Goal: Task Accomplishment & Management: Complete application form

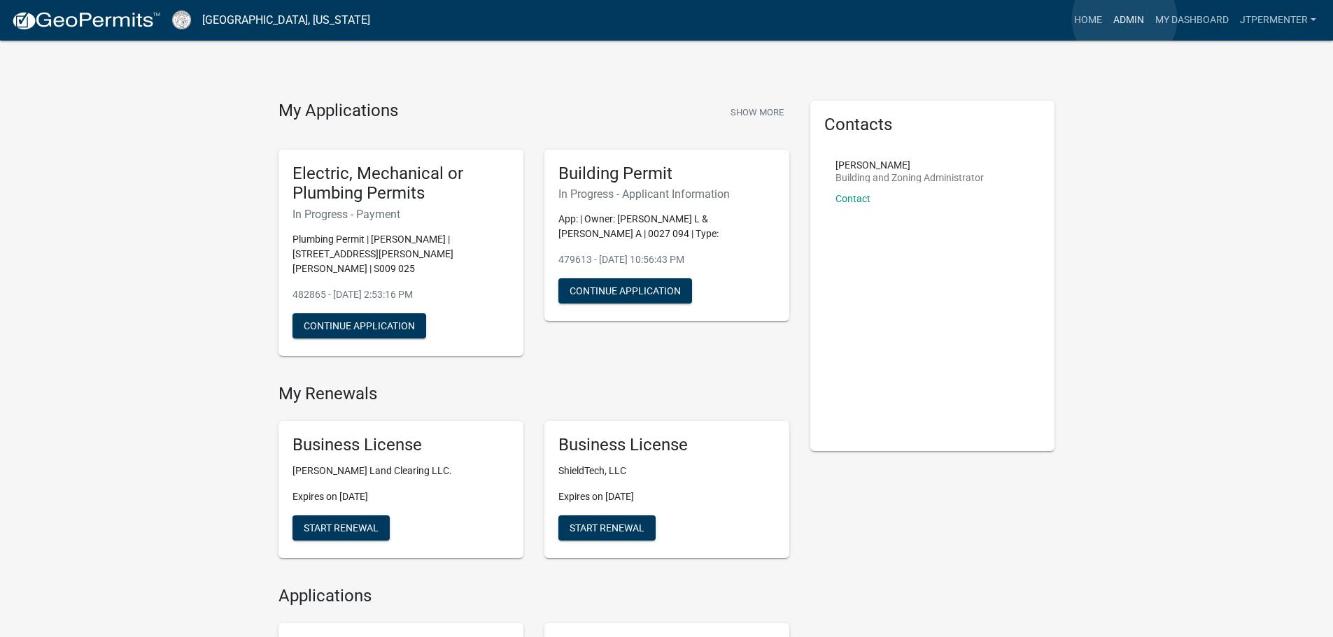
click at [1124, 19] on link "Admin" at bounding box center [1128, 20] width 42 height 27
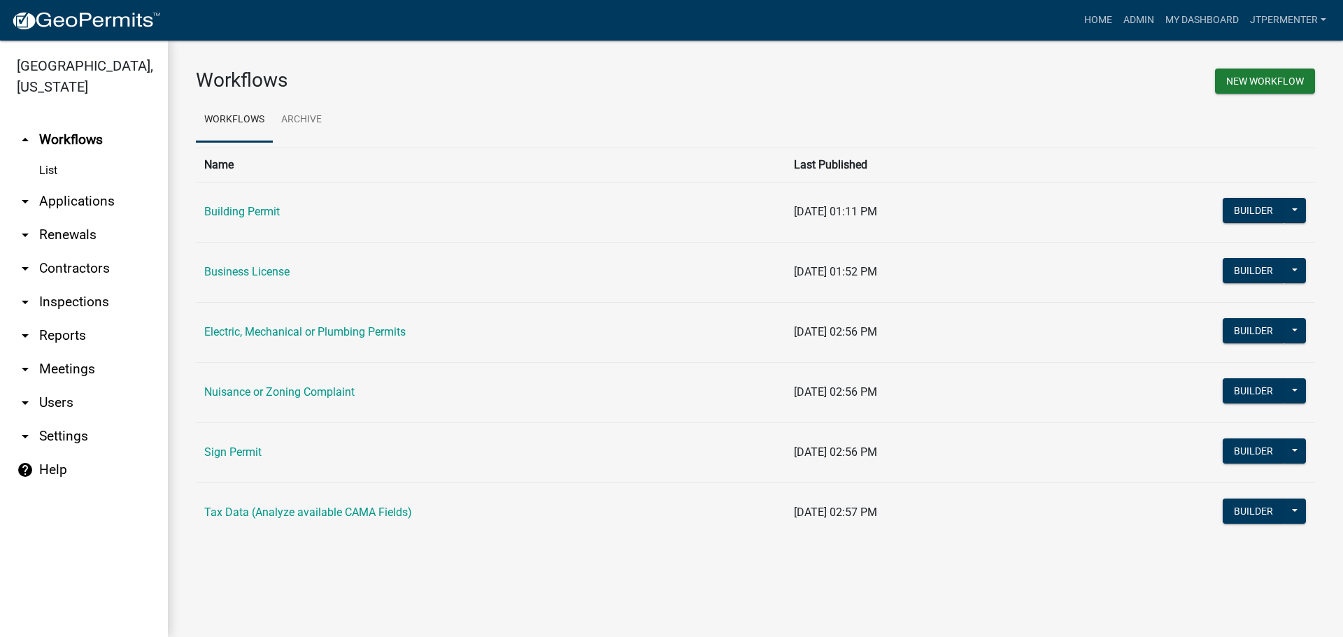
click at [274, 210] on link "Building Permit" at bounding box center [242, 211] width 76 height 13
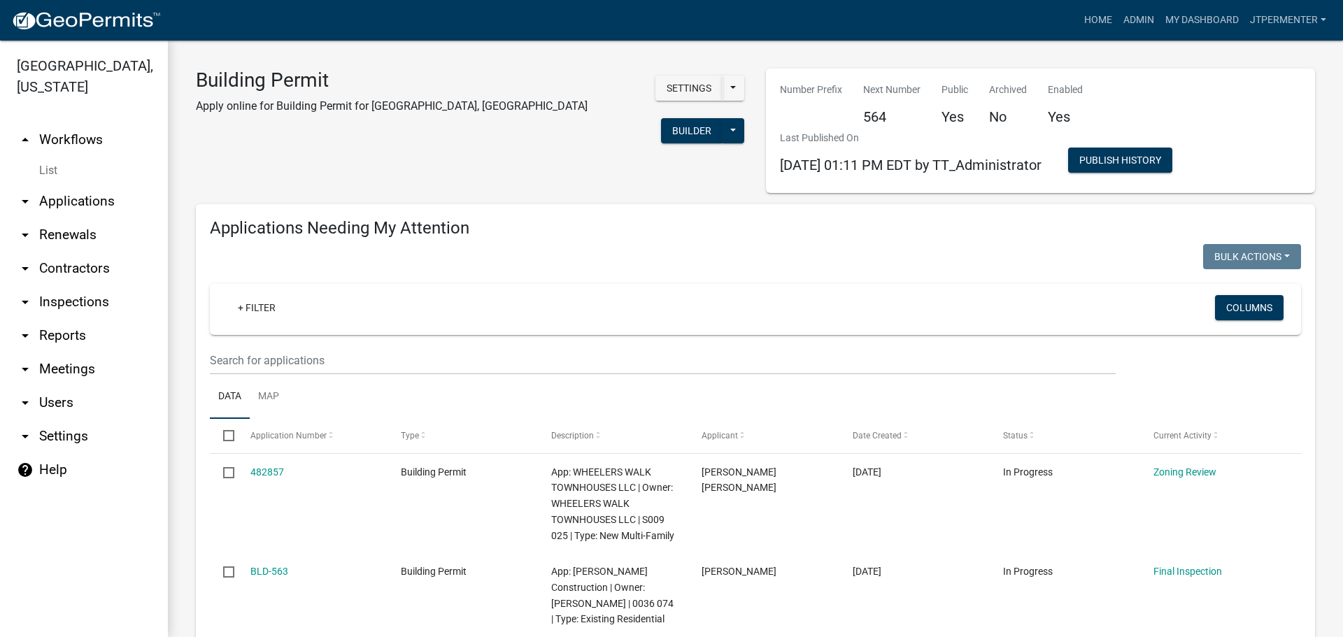
click at [91, 185] on link "arrow_drop_down Applications" at bounding box center [84, 202] width 168 height 34
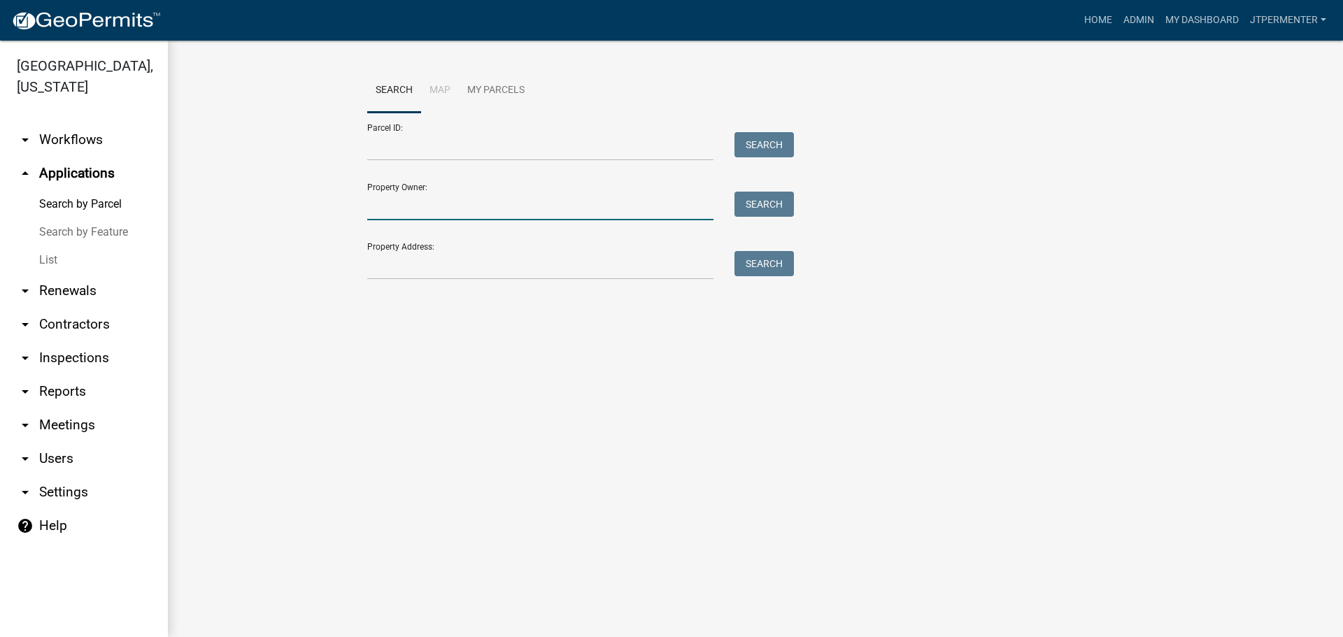
click at [387, 204] on input "Property Owner:" at bounding box center [540, 206] width 346 height 29
click at [386, 262] on input "Property Address:" at bounding box center [540, 265] width 346 height 29
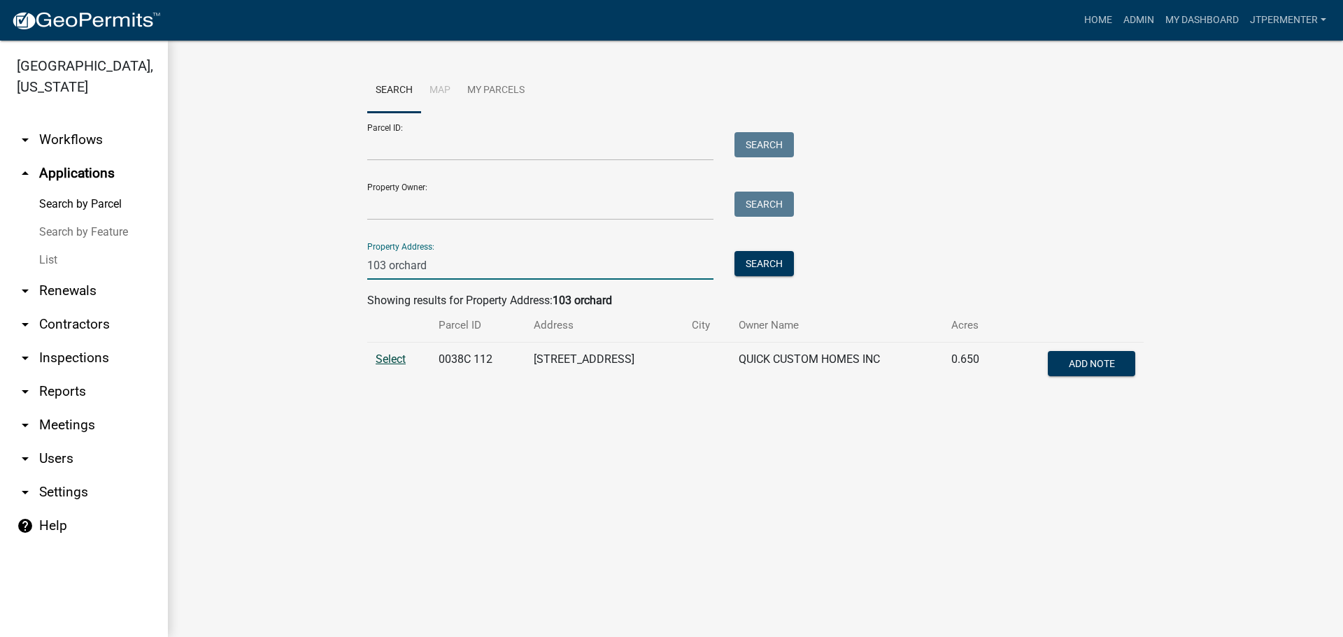
type input "103 orchard"
click at [386, 360] on span "Select" at bounding box center [391, 359] width 30 height 13
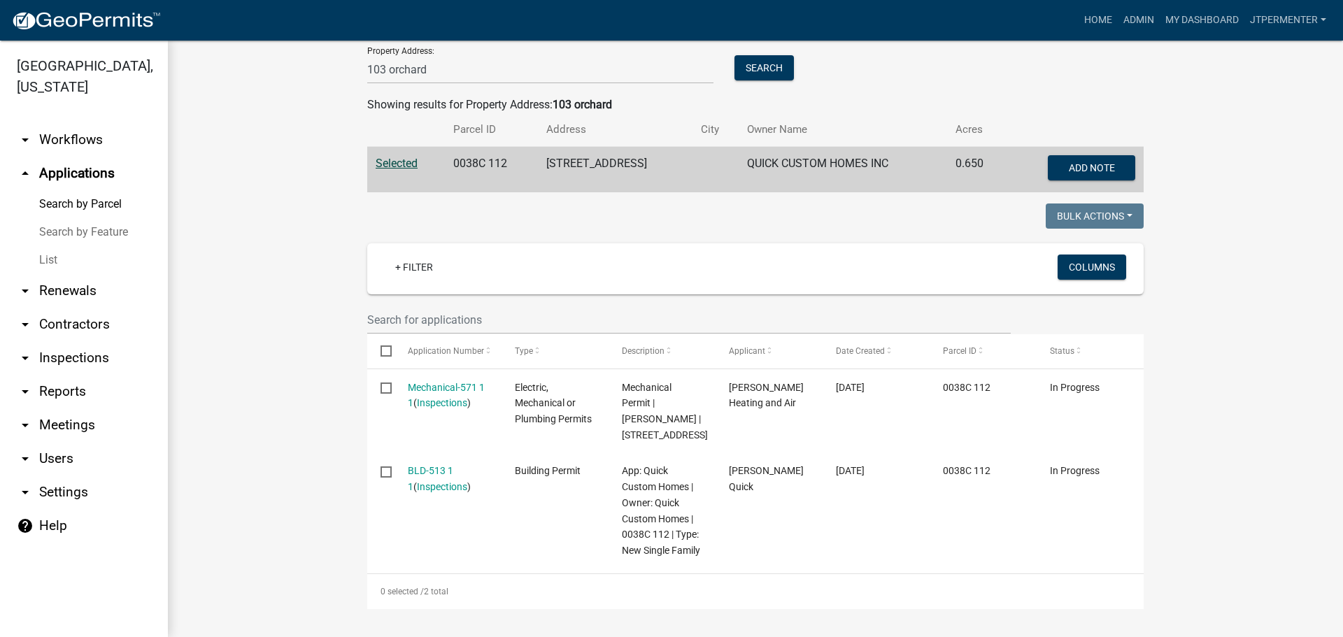
scroll to position [212, 0]
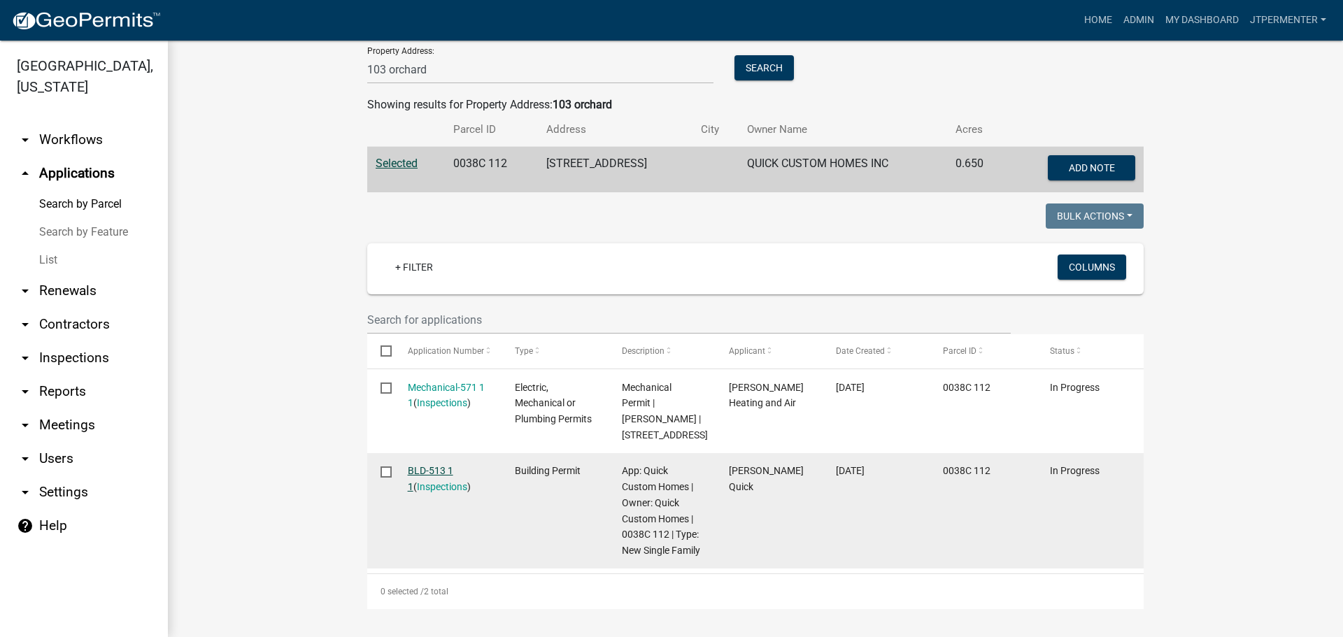
click at [425, 468] on link "BLD-513 1 1" at bounding box center [430, 478] width 45 height 27
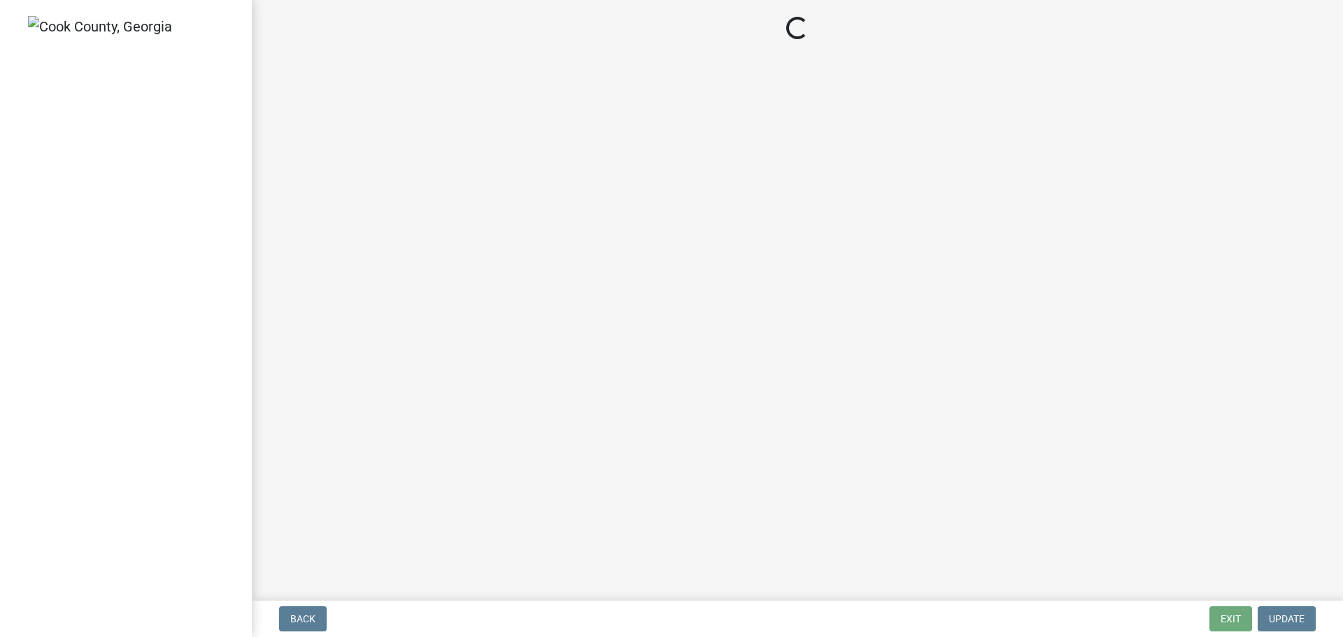
select select "99a32835-11ba-4368-9d1a-cbf1779c6d76"
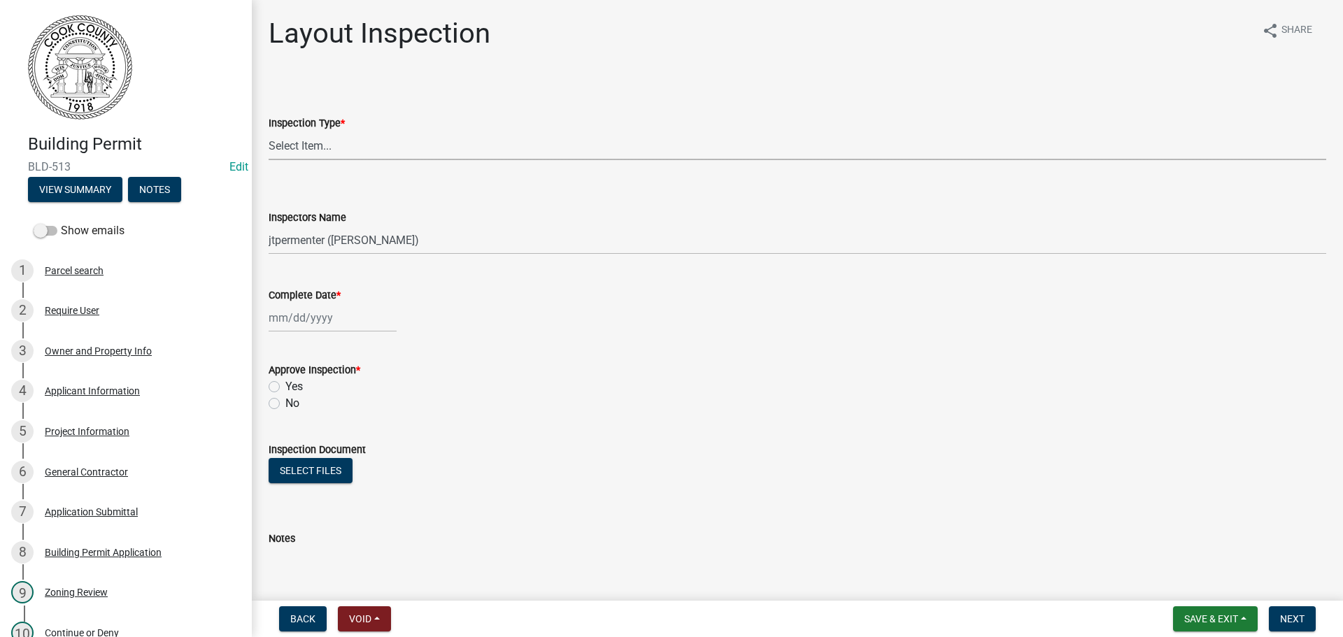
click at [306, 148] on select "Select Item... Layout" at bounding box center [798, 146] width 1058 height 29
click at [269, 132] on select "Select Item... Layout" at bounding box center [798, 146] width 1058 height 29
select select "b3f27bb8-8286-4154-a759-32389e4fc33c"
select select "9"
select select "2025"
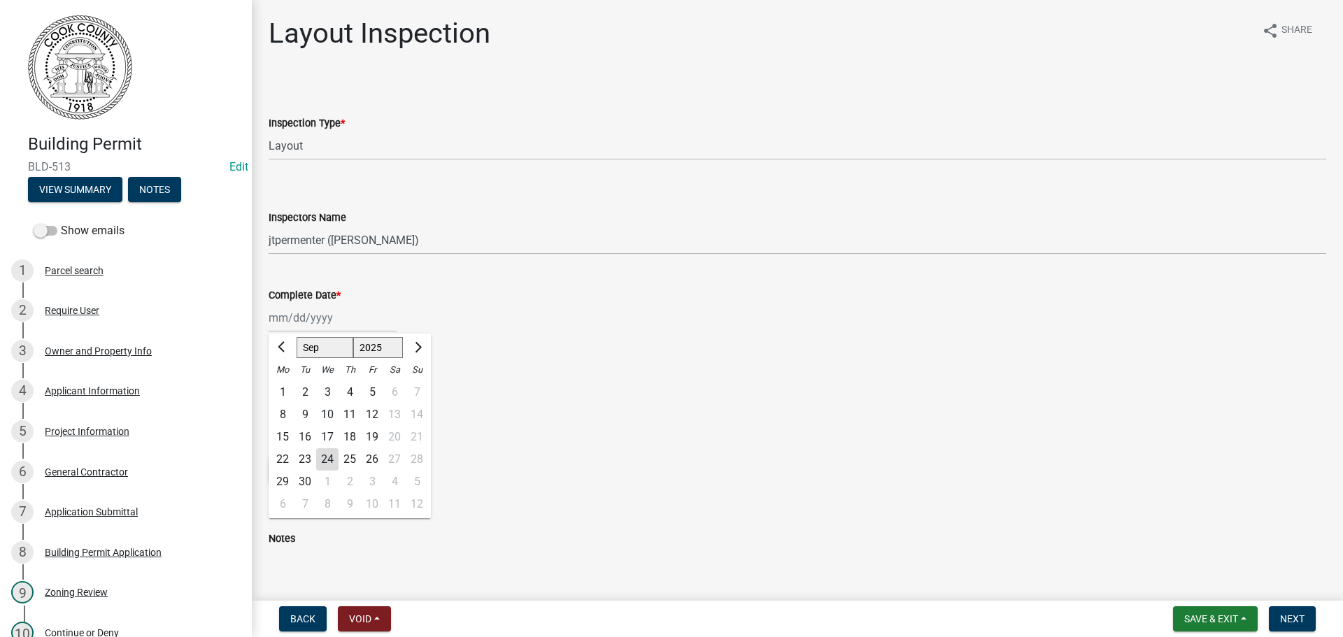
click at [311, 316] on div "[PERSON_NAME] Feb Mar Apr [PERSON_NAME][DATE] Oct Nov [DATE] 1526 1527 1528 152…" at bounding box center [333, 318] width 128 height 29
click at [329, 456] on div "24" at bounding box center [327, 459] width 22 height 22
type input "[DATE]"
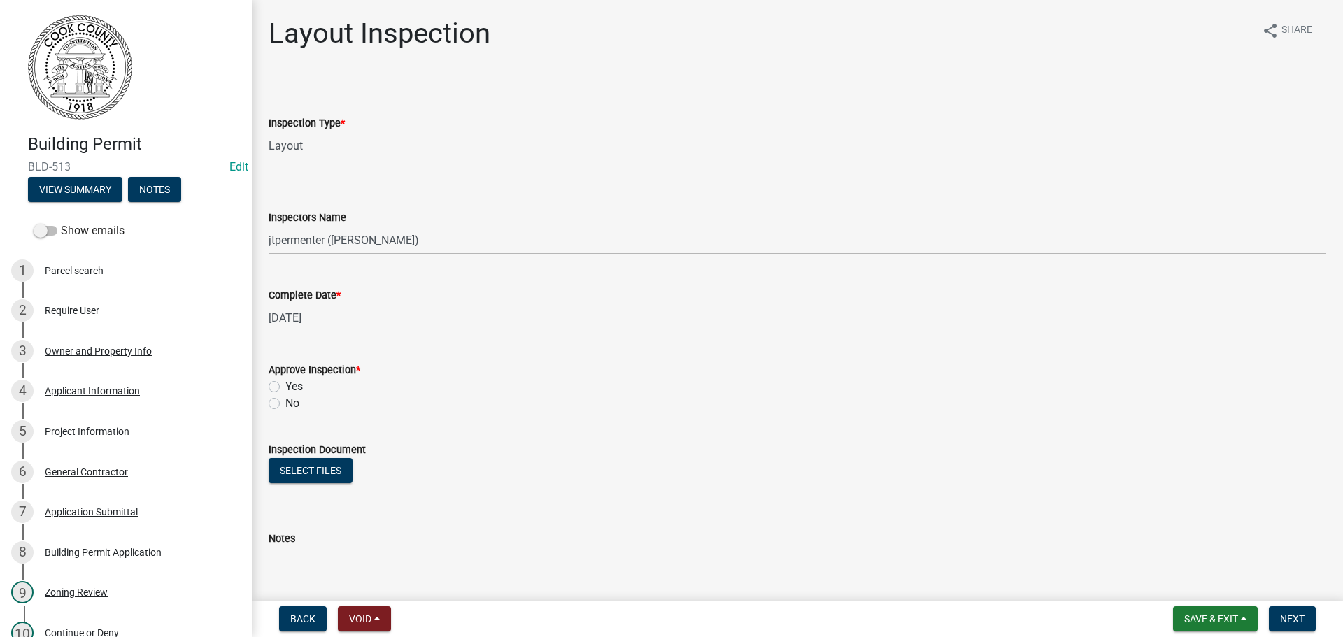
click at [276, 380] on div "Yes" at bounding box center [798, 386] width 1058 height 17
click at [285, 390] on label "Yes" at bounding box center [293, 386] width 17 height 17
click at [285, 388] on input "Yes" at bounding box center [289, 382] width 9 height 9
radio input "true"
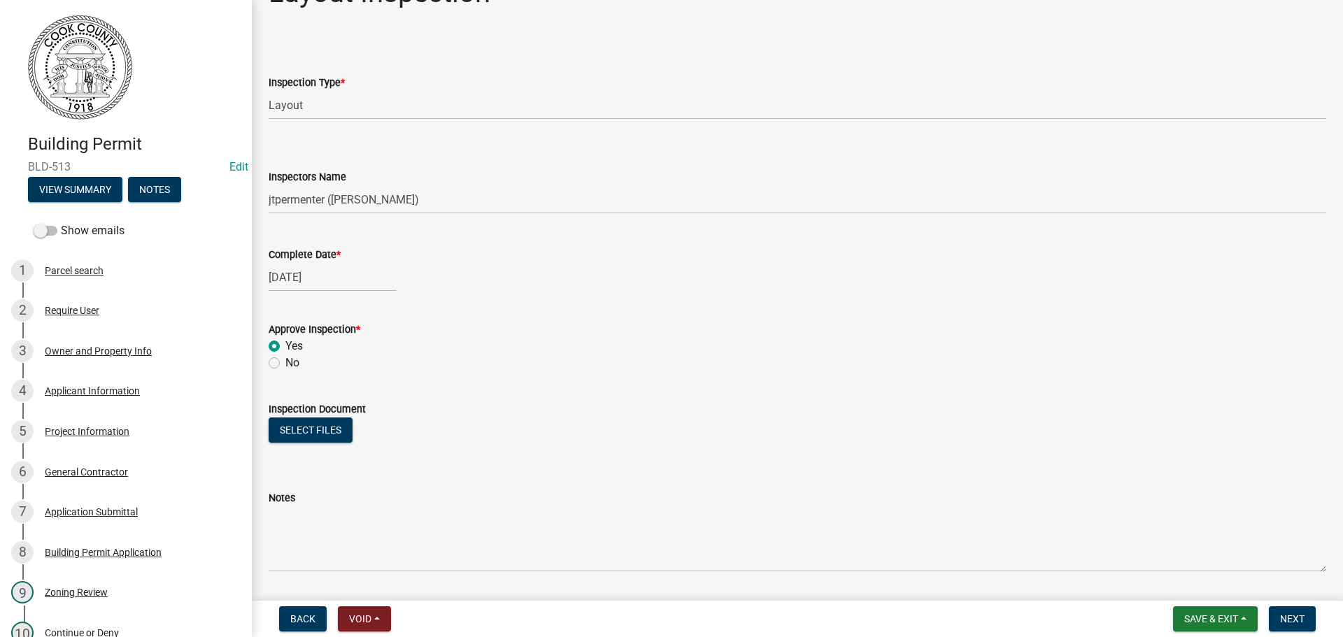
scroll to position [83, 0]
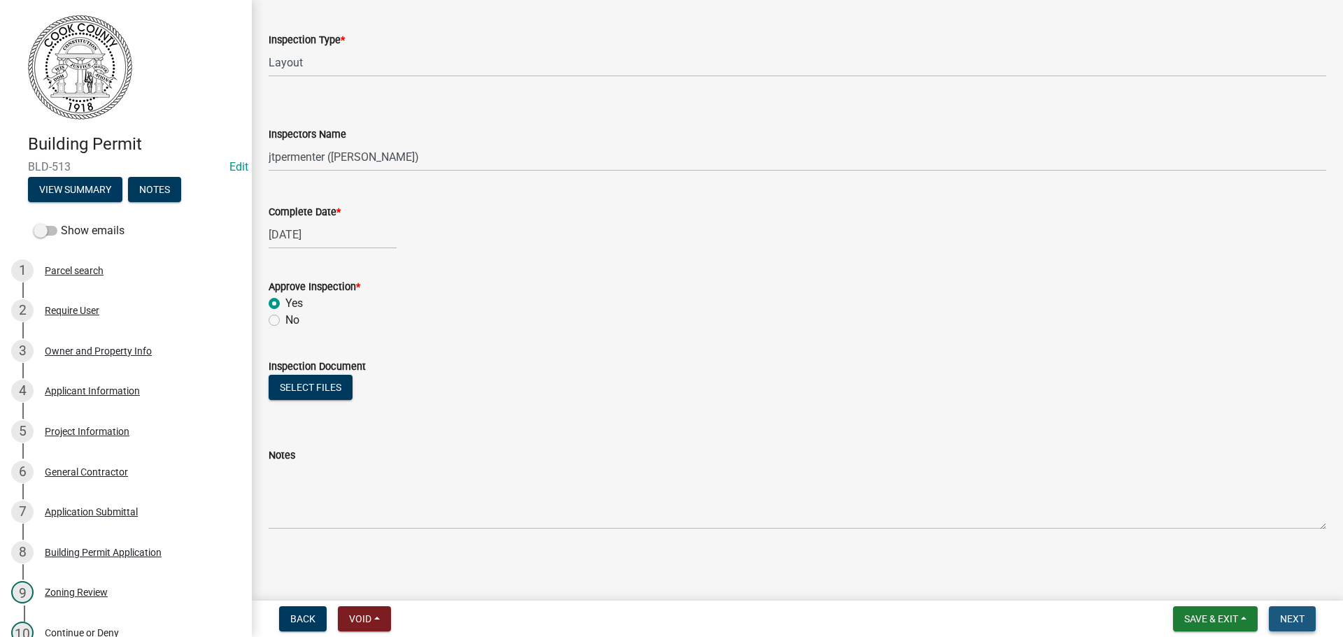
click at [1294, 624] on span "Next" at bounding box center [1292, 619] width 24 height 11
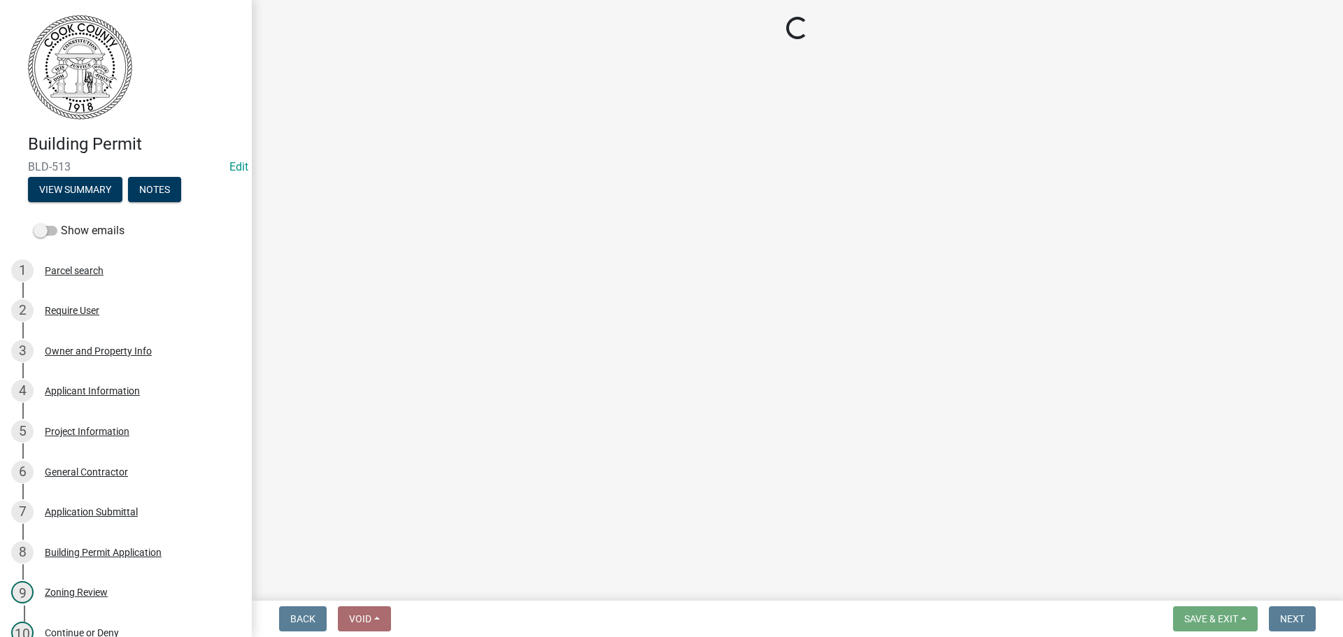
select select "99a32835-11ba-4368-9d1a-cbf1779c6d76"
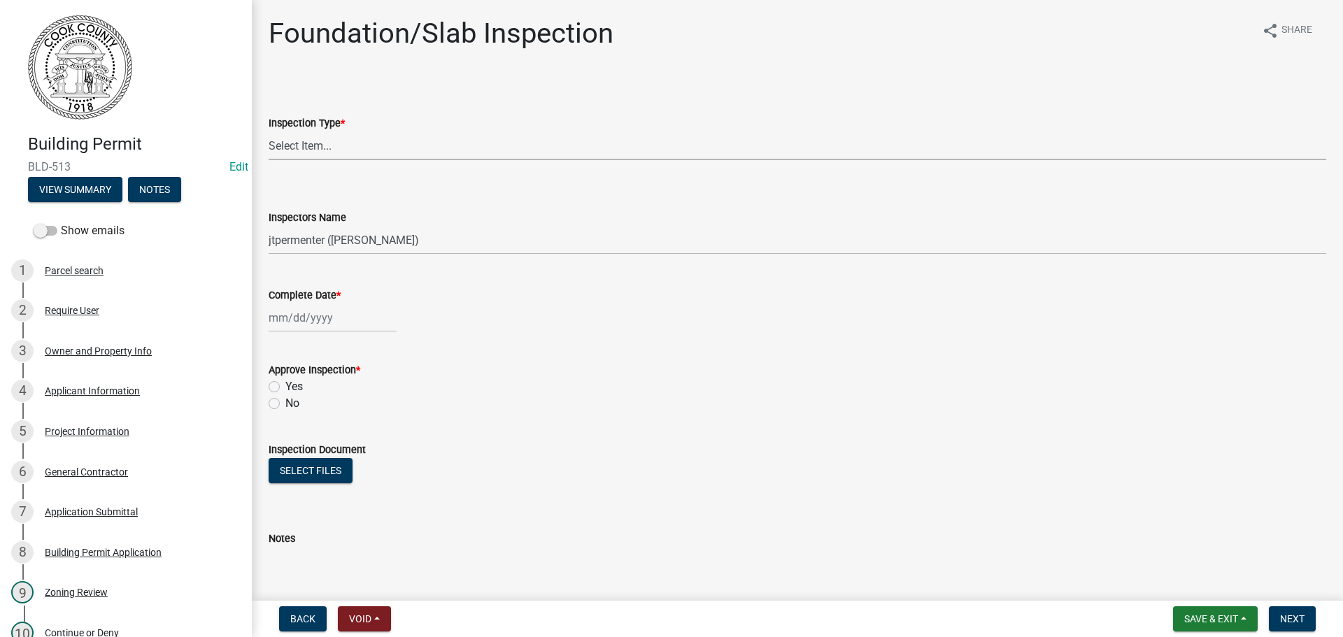
click at [330, 148] on select "Select Item... Foundation/Slab" at bounding box center [798, 146] width 1058 height 29
click at [269, 132] on select "Select Item... Foundation/Slab" at bounding box center [798, 146] width 1058 height 29
select select "5b4e48f7-bf9b-44aa-b593-ef1ddec5d2ff"
click at [299, 316] on div at bounding box center [333, 318] width 128 height 29
select select "9"
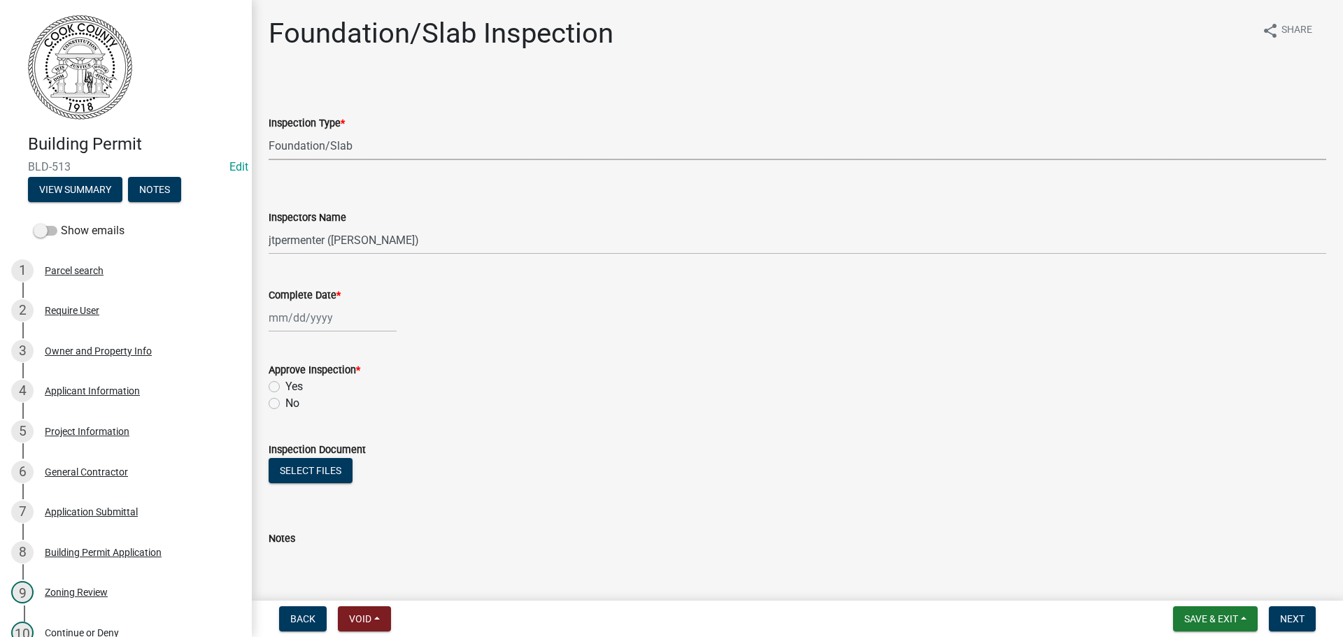
select select "2025"
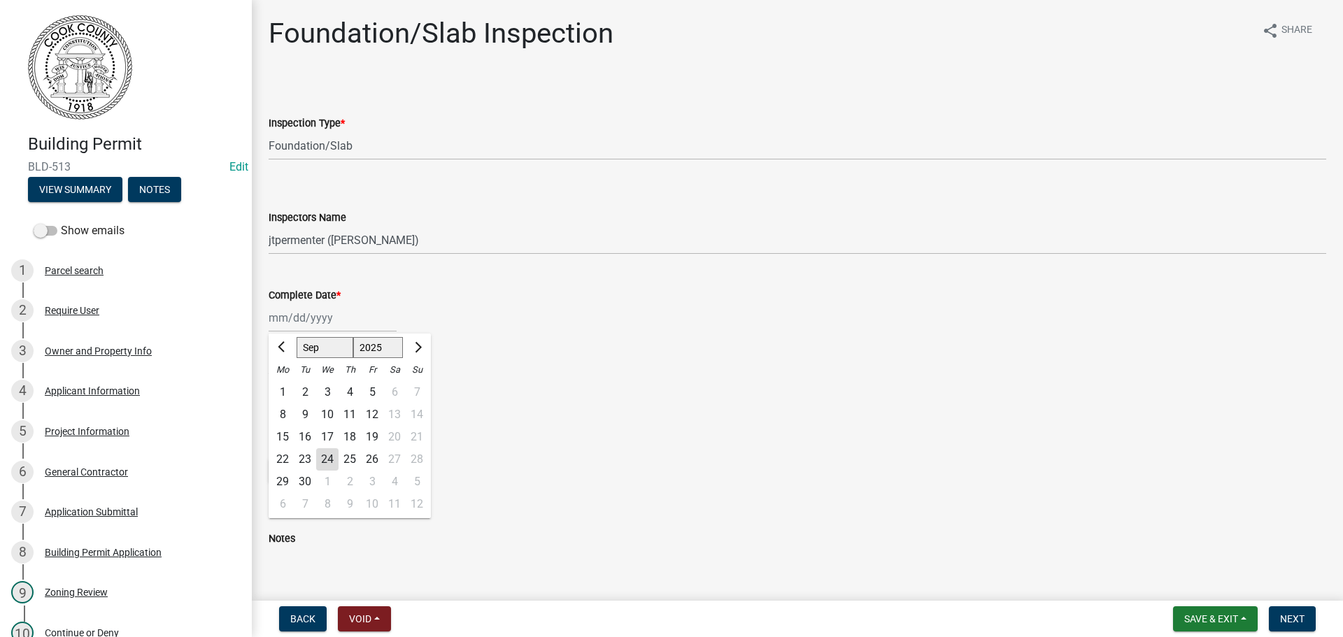
click at [334, 460] on div "24" at bounding box center [327, 459] width 22 height 22
type input "[DATE]"
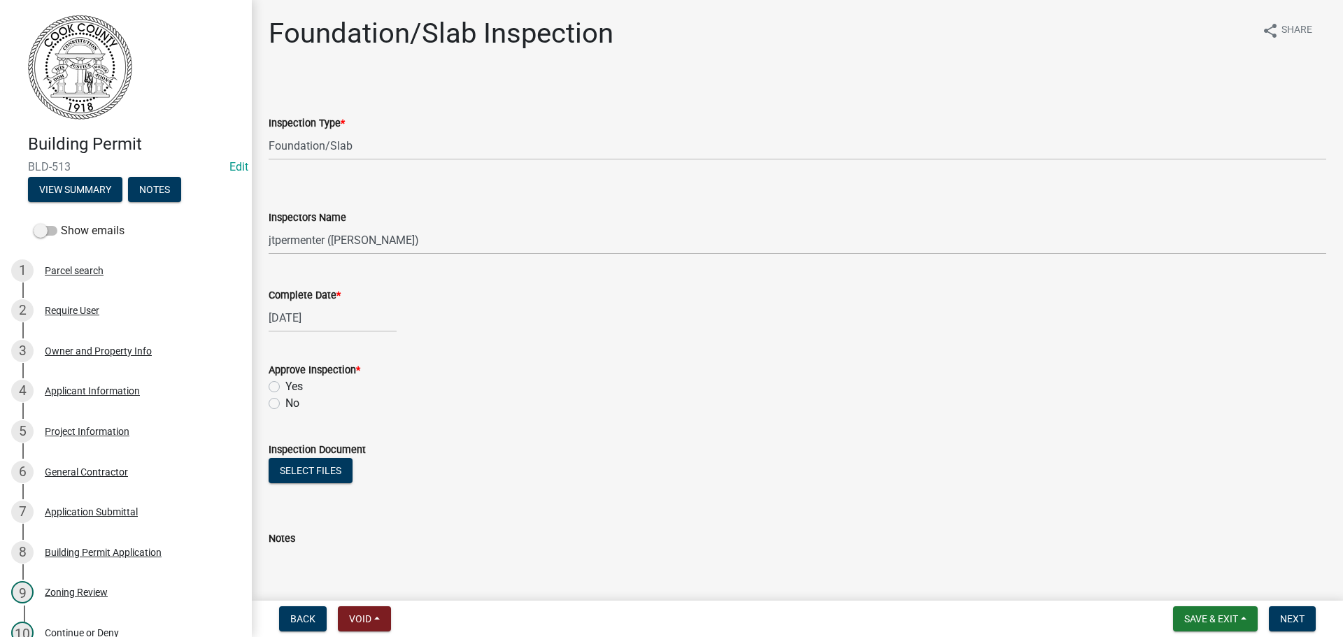
click at [285, 390] on label "Yes" at bounding box center [293, 386] width 17 height 17
click at [285, 388] on input "Yes" at bounding box center [289, 382] width 9 height 9
radio input "true"
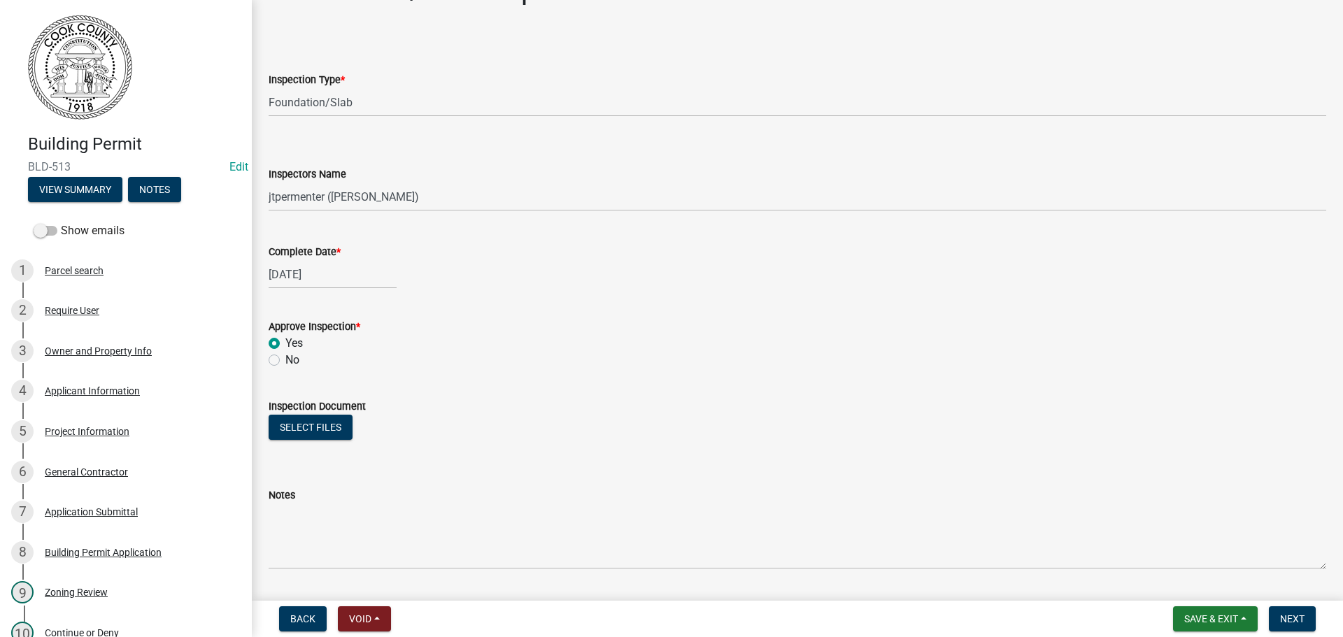
scroll to position [83, 0]
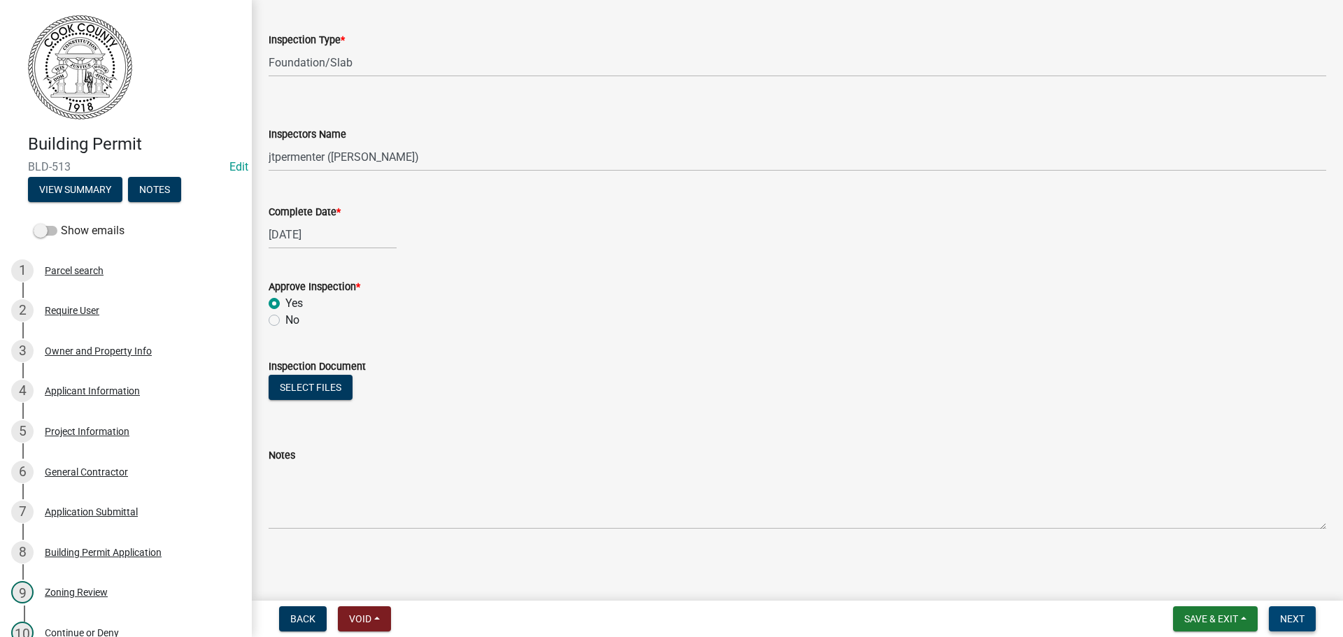
click at [1290, 614] on span "Next" at bounding box center [1292, 619] width 24 height 11
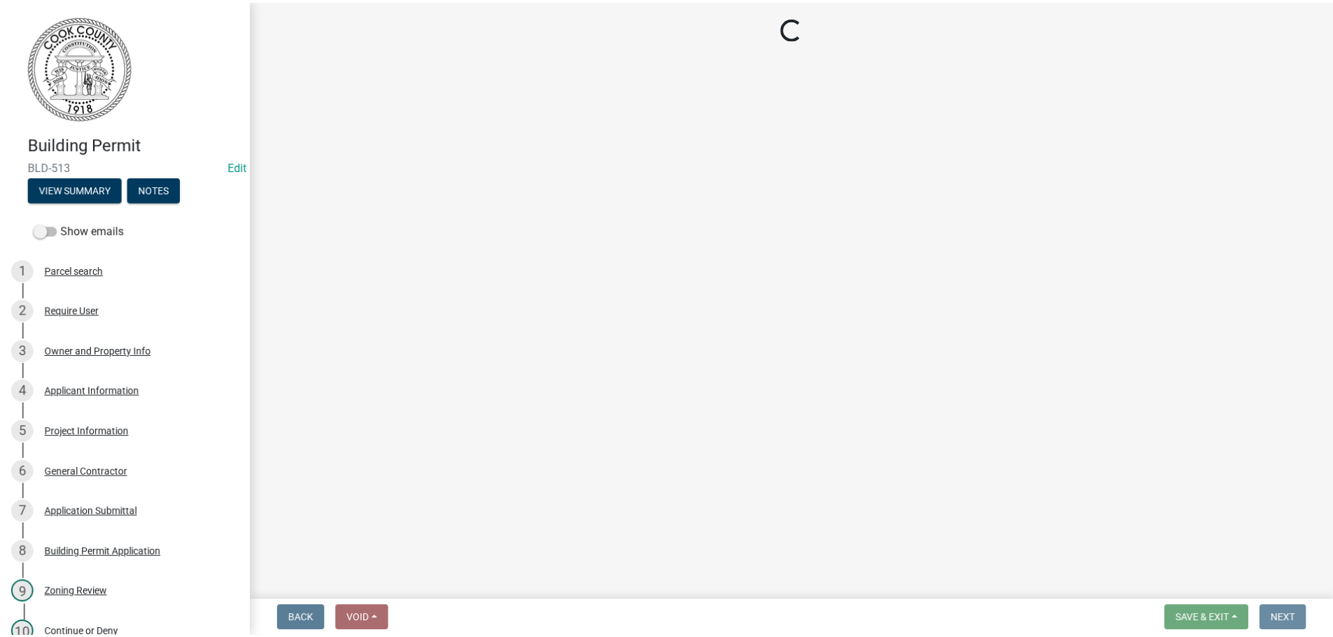
scroll to position [0, 0]
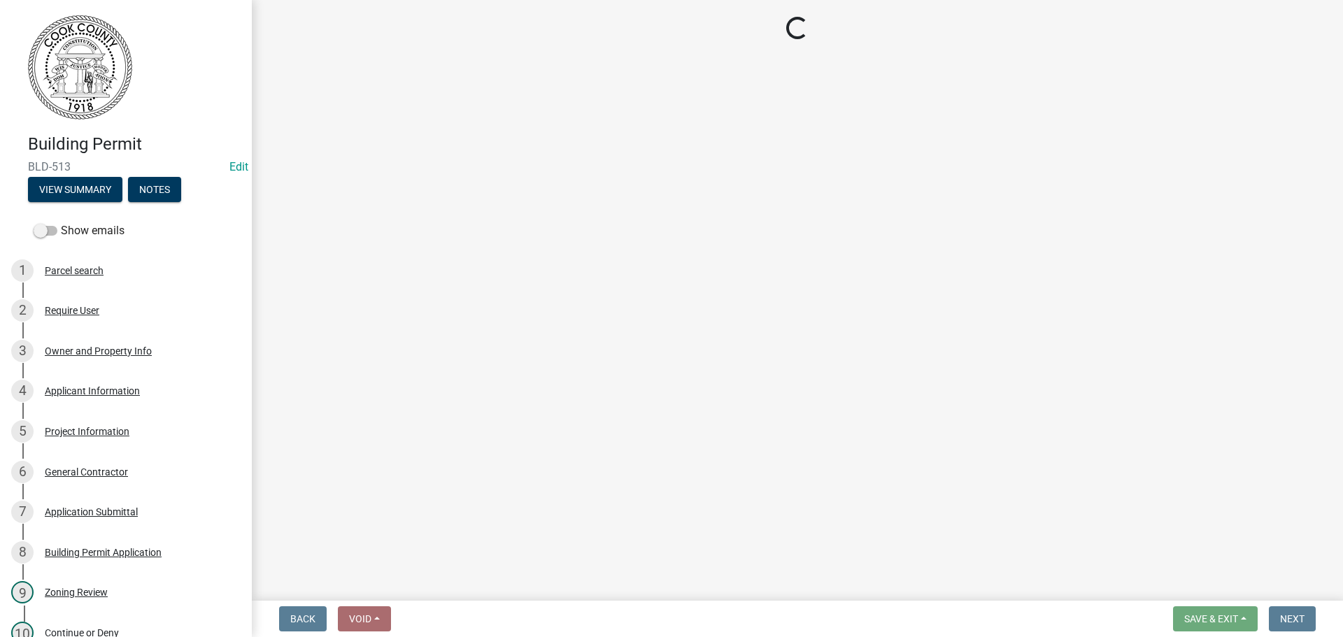
select select "99a32835-11ba-4368-9d1a-cbf1779c6d76"
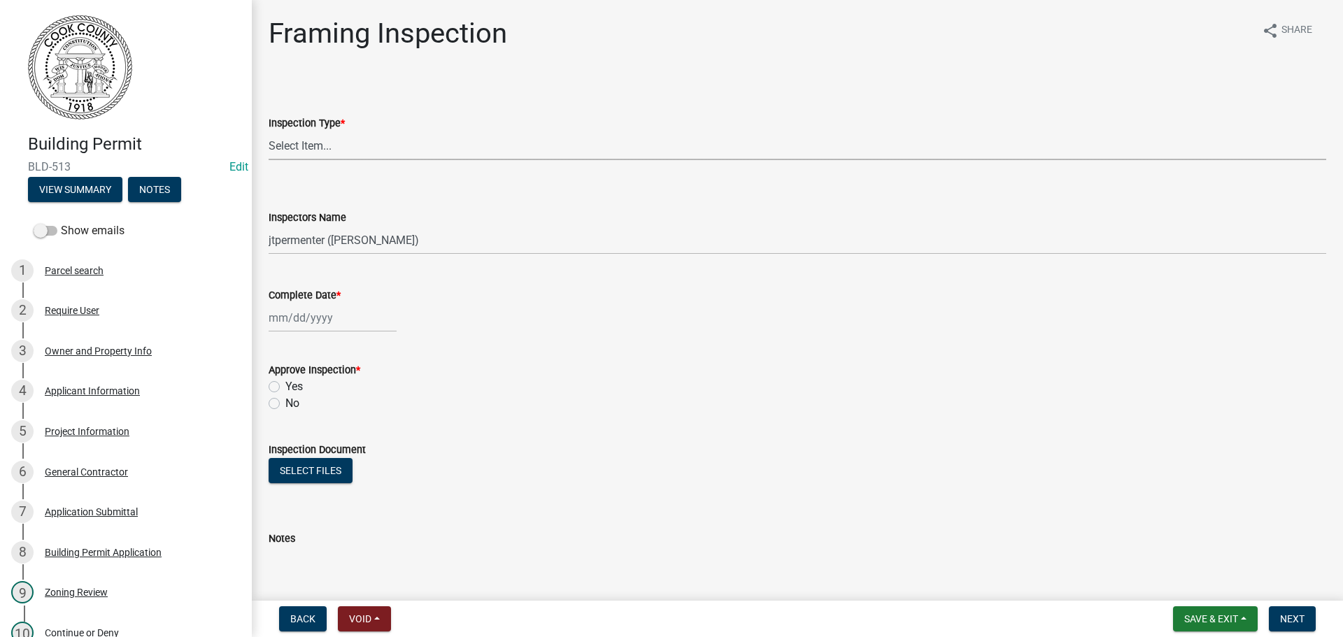
click at [304, 146] on select "Select Item... Framing" at bounding box center [798, 146] width 1058 height 29
click at [269, 132] on select "Select Item... Framing" at bounding box center [798, 146] width 1058 height 29
select select "d18fb67b-29b7-46e0-b188-58df5fb9e3f3"
select select "9"
select select "2025"
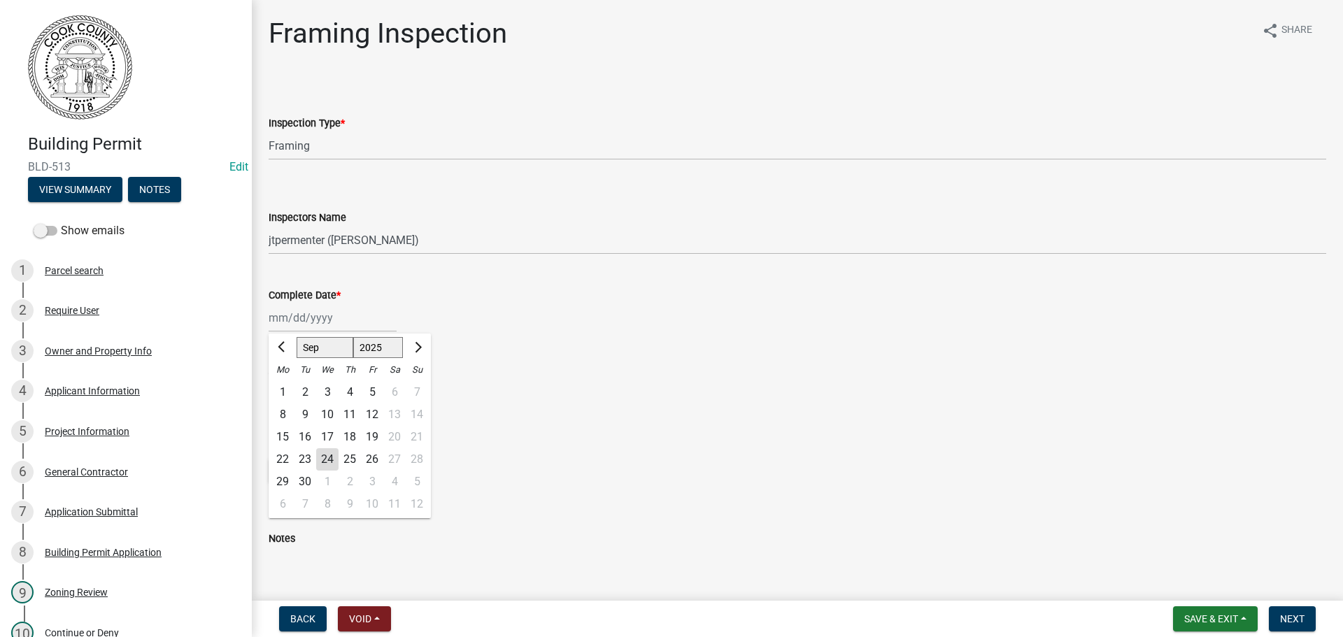
click at [302, 318] on div "[PERSON_NAME] Feb Mar Apr [PERSON_NAME][DATE] Oct Nov [DATE] 1526 1527 1528 152…" at bounding box center [333, 318] width 128 height 29
click at [331, 456] on div "24" at bounding box center [327, 459] width 22 height 22
type input "[DATE]"
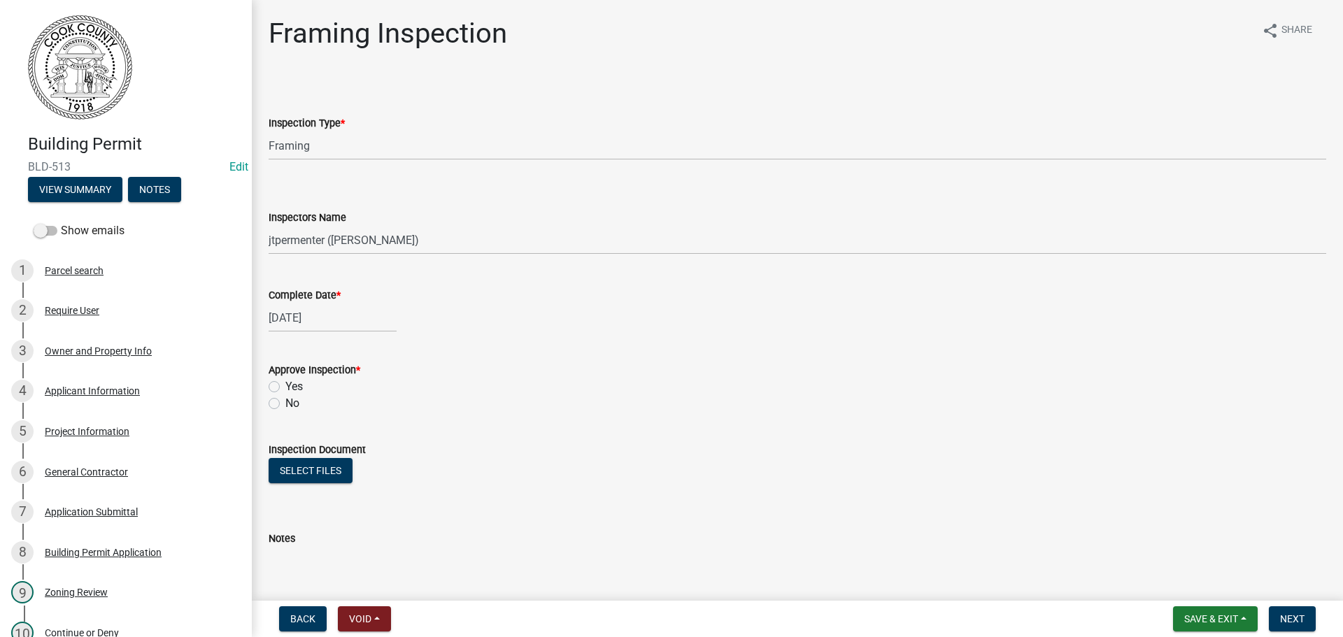
click at [285, 392] on label "Yes" at bounding box center [293, 386] width 17 height 17
click at [285, 388] on input "Yes" at bounding box center [289, 382] width 9 height 9
radio input "true"
click at [1297, 624] on span "Next" at bounding box center [1292, 619] width 24 height 11
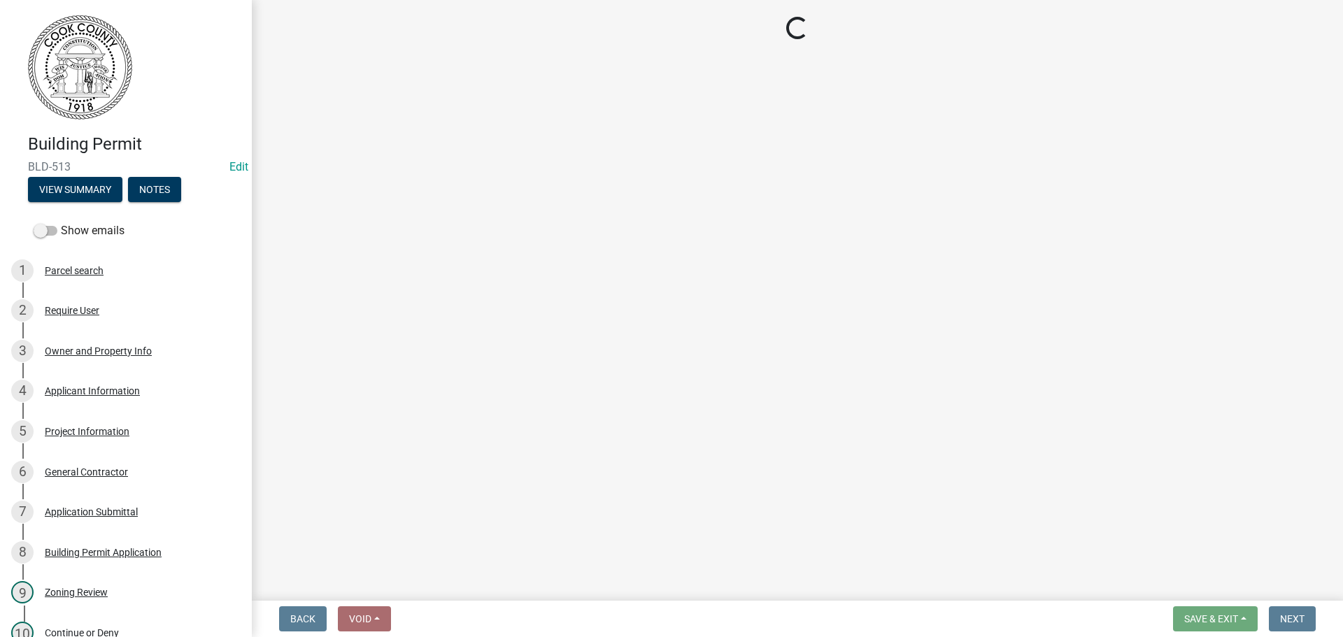
select select "99a32835-11ba-4368-9d1a-cbf1779c6d76"
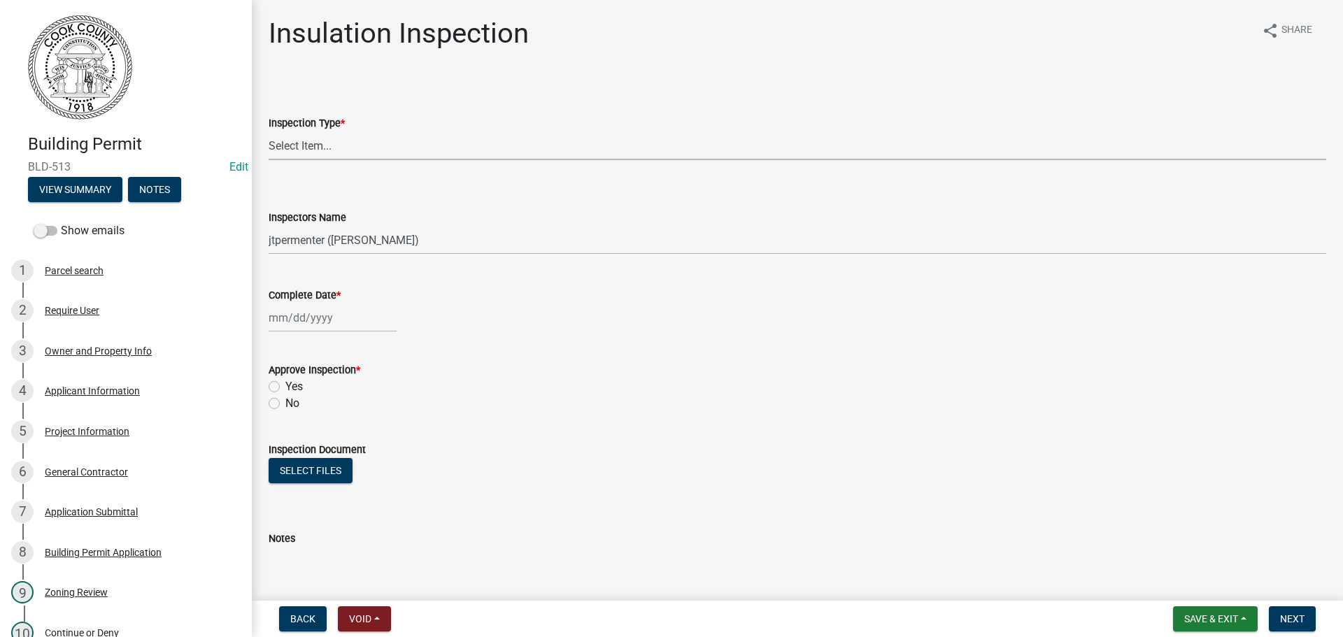
click at [303, 147] on select "Select Item... Insulation" at bounding box center [798, 146] width 1058 height 29
click at [269, 132] on select "Select Item... Insulation" at bounding box center [798, 146] width 1058 height 29
select select "726a448b-c2a8-4304-905c-0d75b259ca18"
select select "9"
select select "2025"
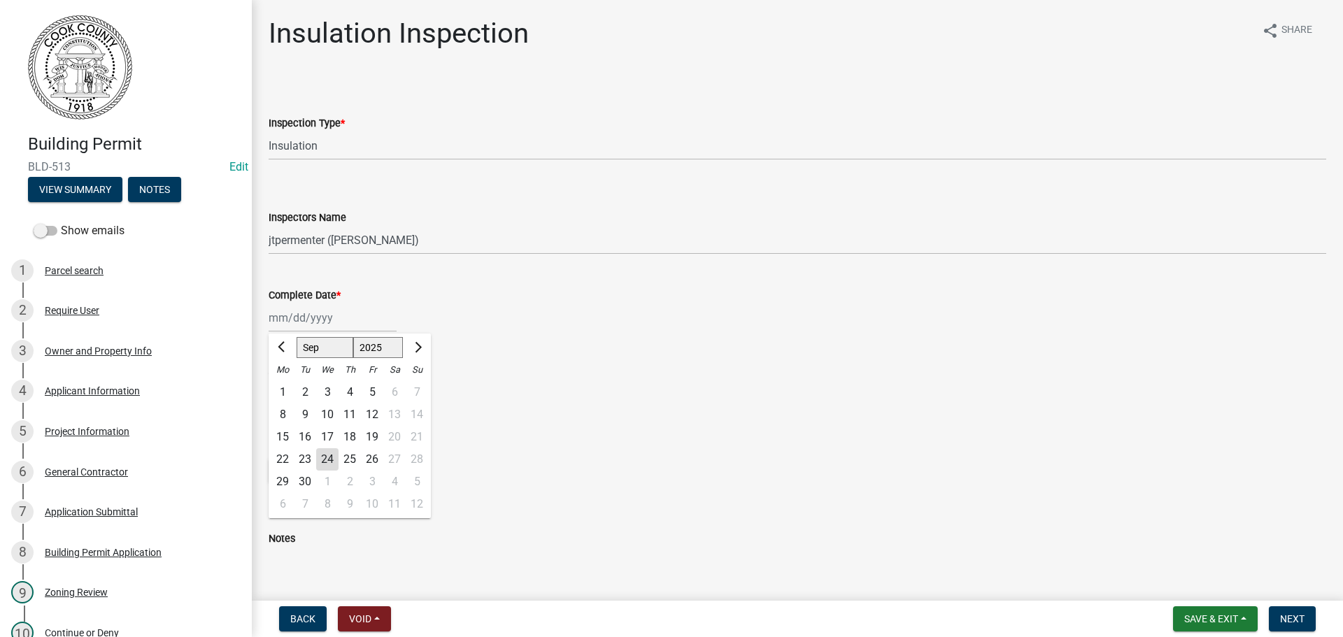
click at [319, 320] on div "[PERSON_NAME] Feb Mar Apr [PERSON_NAME][DATE] Oct Nov [DATE] 1526 1527 1528 152…" at bounding box center [333, 318] width 128 height 29
click at [327, 453] on div "24" at bounding box center [327, 459] width 22 height 22
type input "[DATE]"
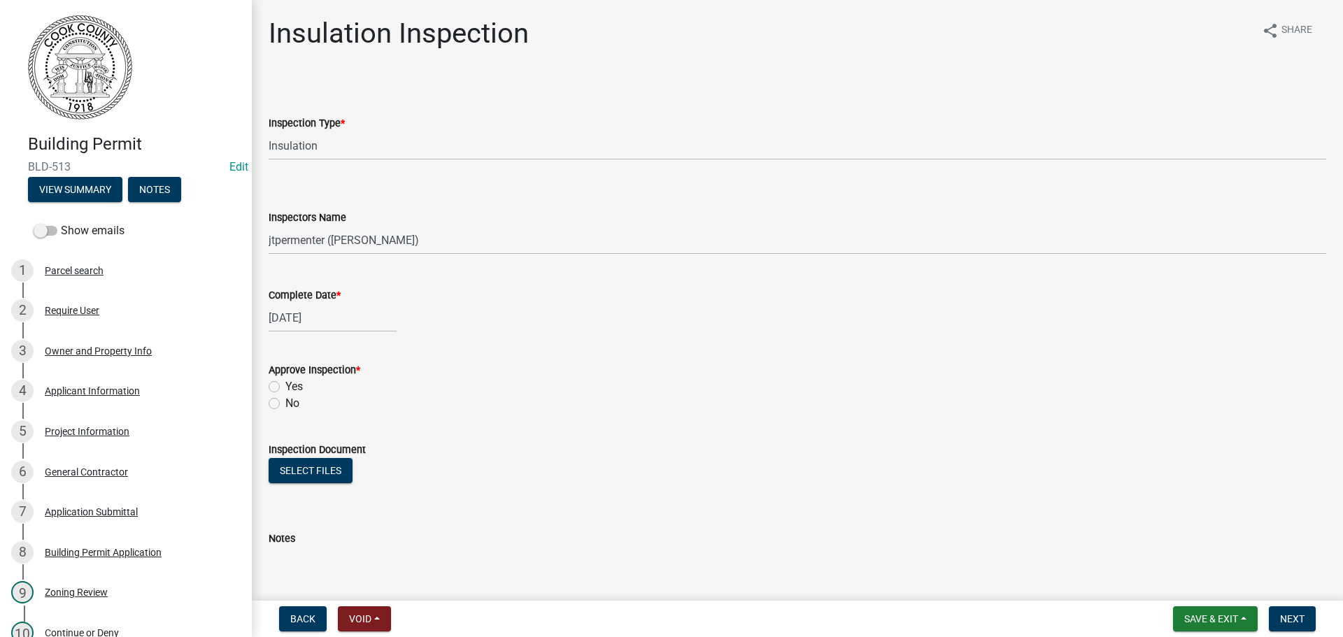
click at [285, 386] on label "Yes" at bounding box center [293, 386] width 17 height 17
click at [285, 386] on input "Yes" at bounding box center [289, 382] width 9 height 9
radio input "true"
click at [1284, 609] on button "Next" at bounding box center [1292, 619] width 47 height 25
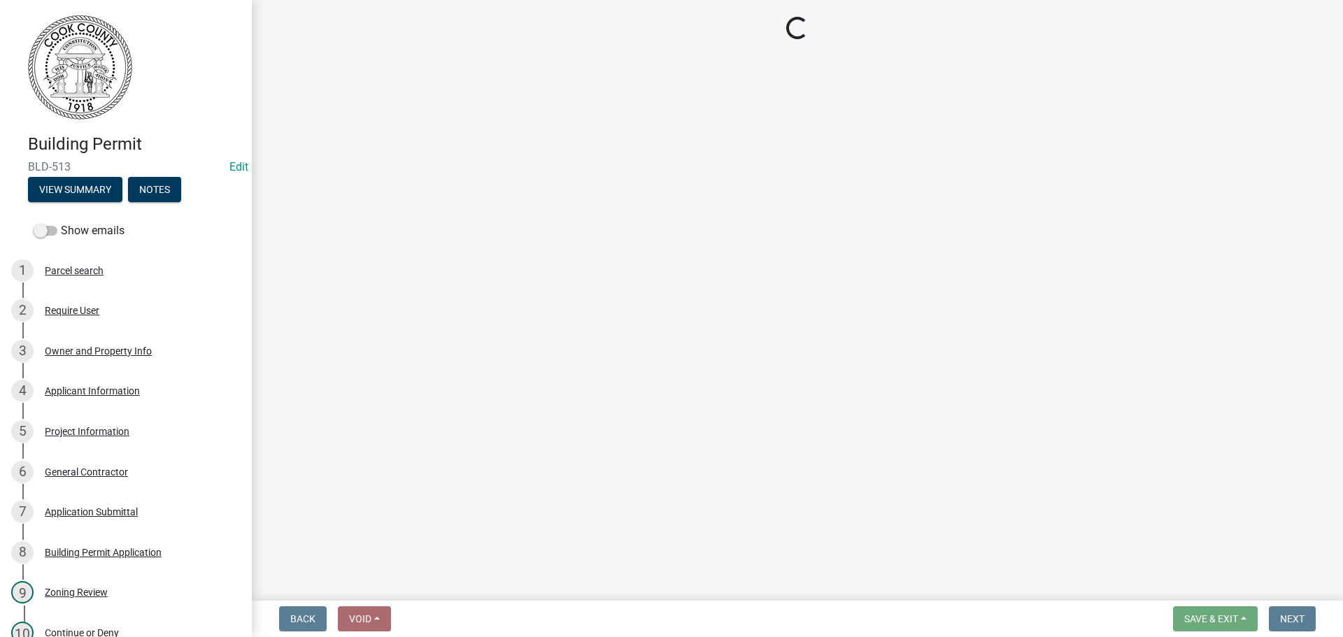
select select "99a32835-11ba-4368-9d1a-cbf1779c6d76"
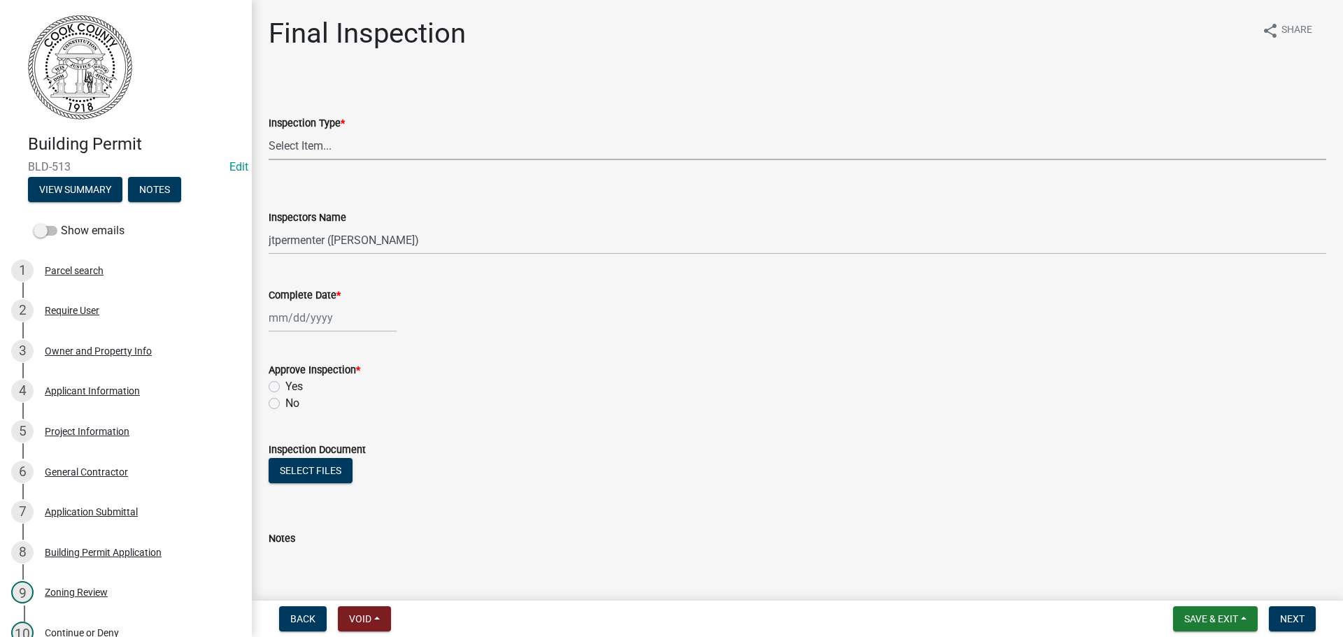
click at [295, 140] on select "Select Item... Final" at bounding box center [798, 146] width 1058 height 29
click at [269, 132] on select "Select Item... Final" at bounding box center [798, 146] width 1058 height 29
select select "5a827310-1605-4b3d-aef3-9152039cbd08"
click at [318, 316] on div at bounding box center [333, 318] width 128 height 29
select select "9"
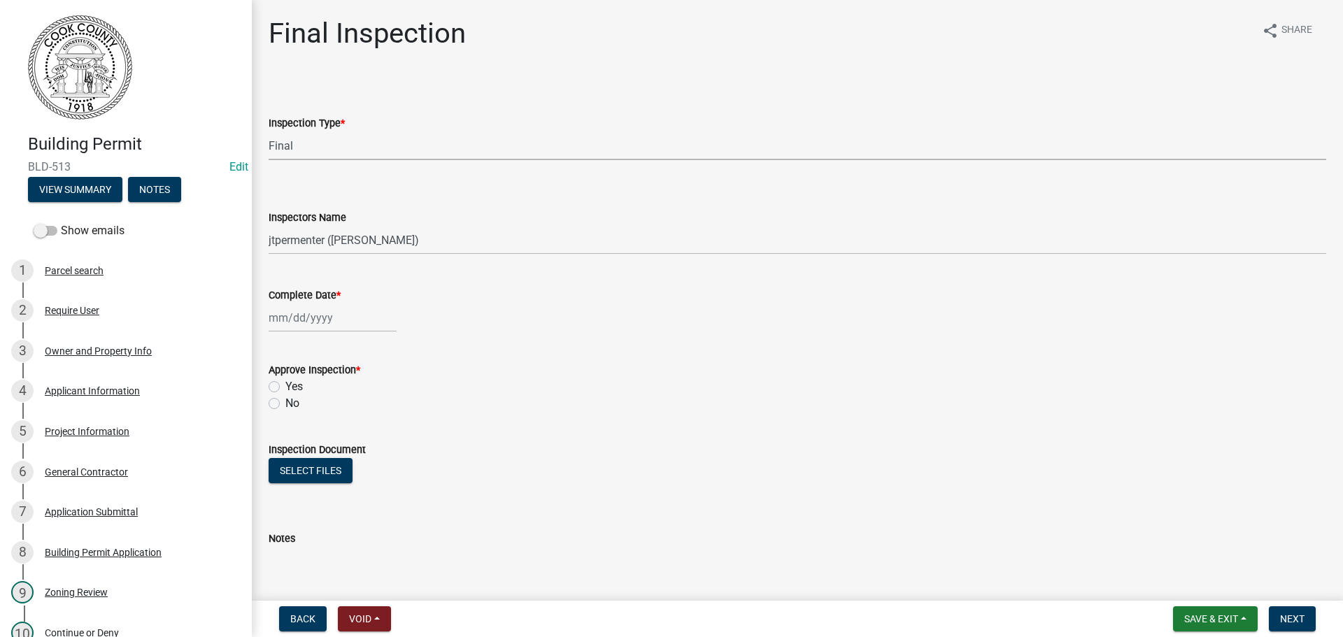
select select "2025"
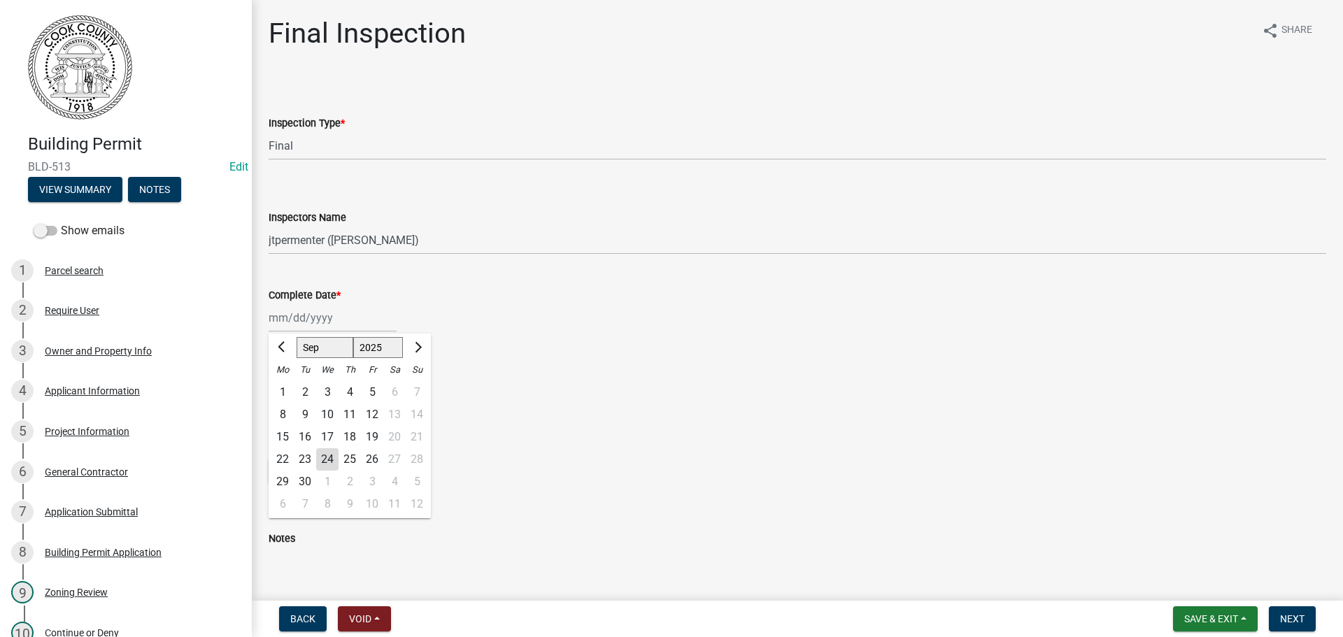
click at [325, 453] on div "24" at bounding box center [327, 459] width 22 height 22
type input "[DATE]"
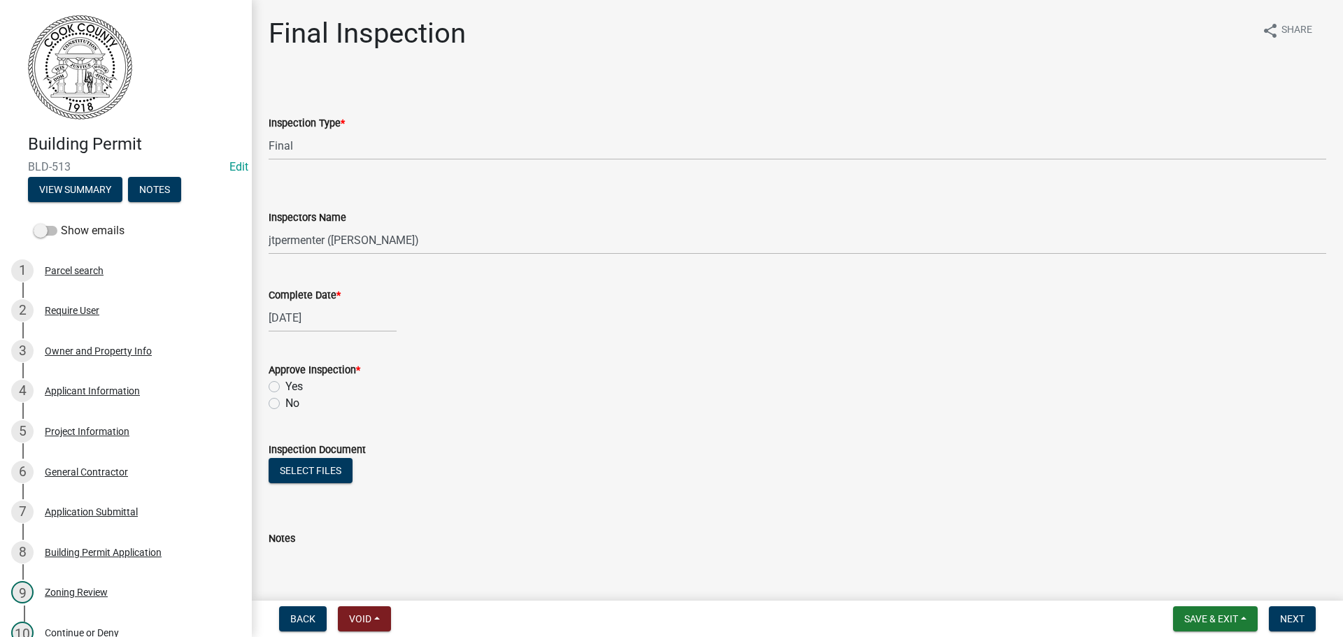
click at [285, 390] on label "Yes" at bounding box center [293, 386] width 17 height 17
click at [285, 388] on input "Yes" at bounding box center [289, 382] width 9 height 9
radio input "true"
click at [1314, 615] on button "Next" at bounding box center [1292, 619] width 47 height 25
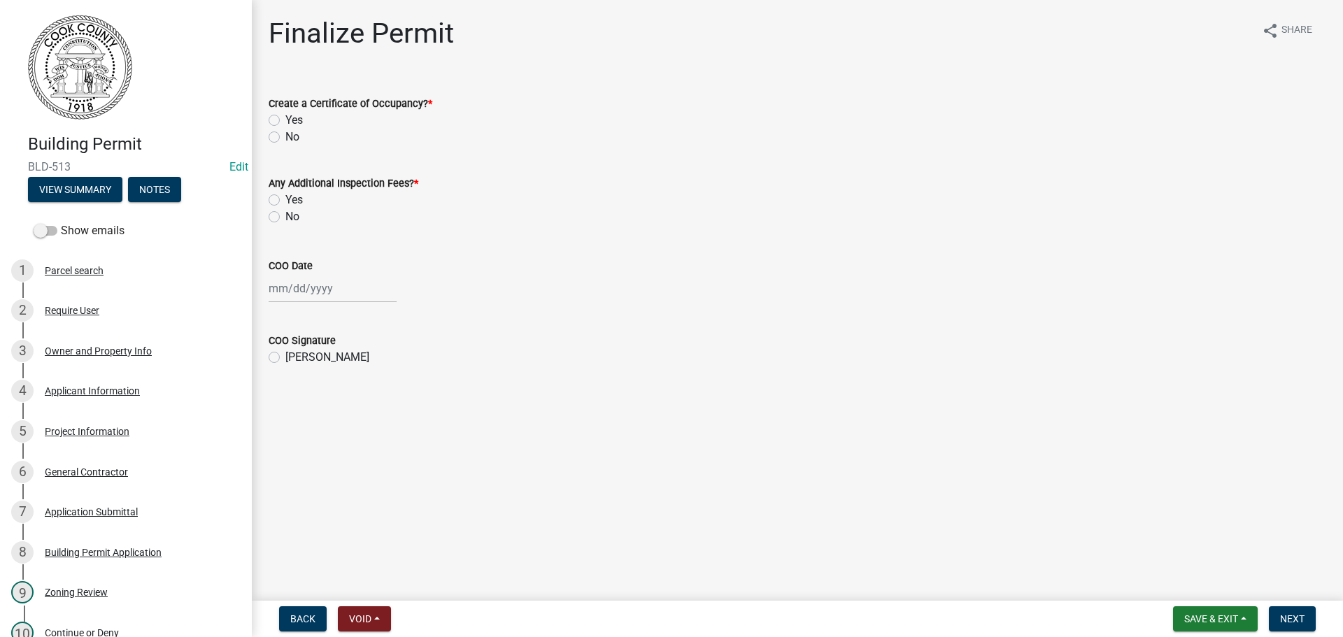
click at [285, 120] on label "Yes" at bounding box center [293, 120] width 17 height 17
click at [285, 120] on input "Yes" at bounding box center [289, 116] width 9 height 9
radio input "true"
click at [285, 219] on label "No" at bounding box center [292, 216] width 14 height 17
click at [285, 218] on input "No" at bounding box center [289, 212] width 9 height 9
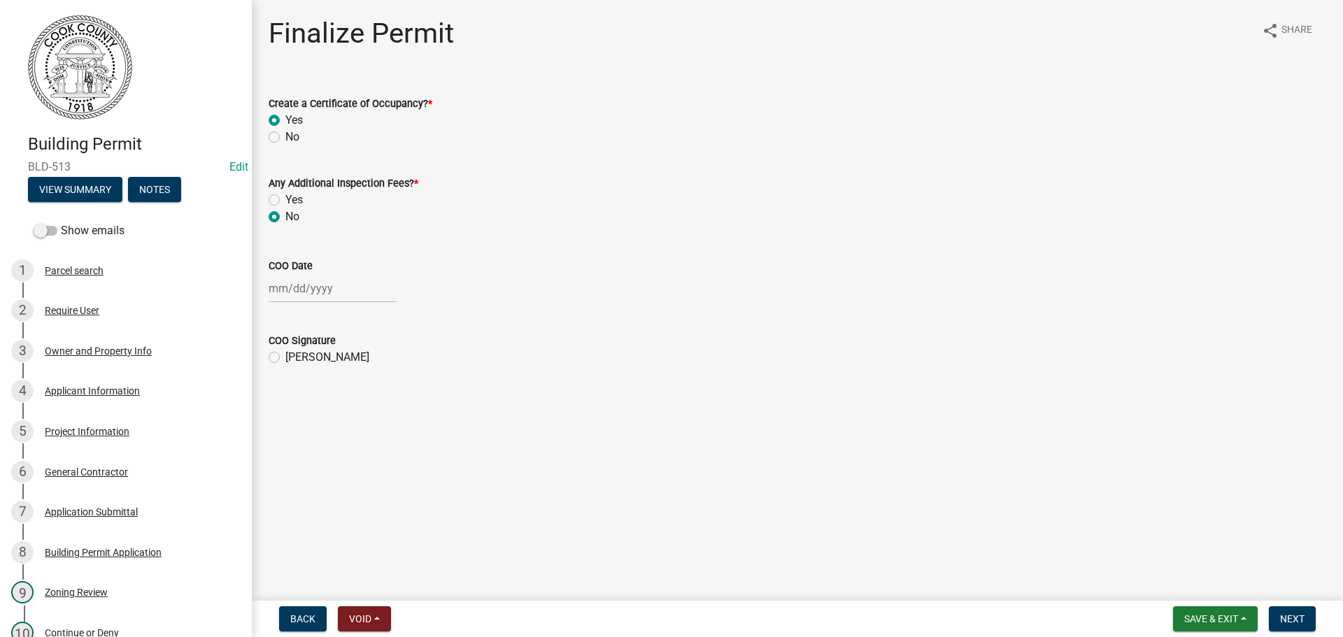
radio input "true"
click at [302, 294] on div at bounding box center [333, 288] width 128 height 29
select select "9"
select select "2025"
click at [327, 431] on div "24" at bounding box center [327, 430] width 22 height 22
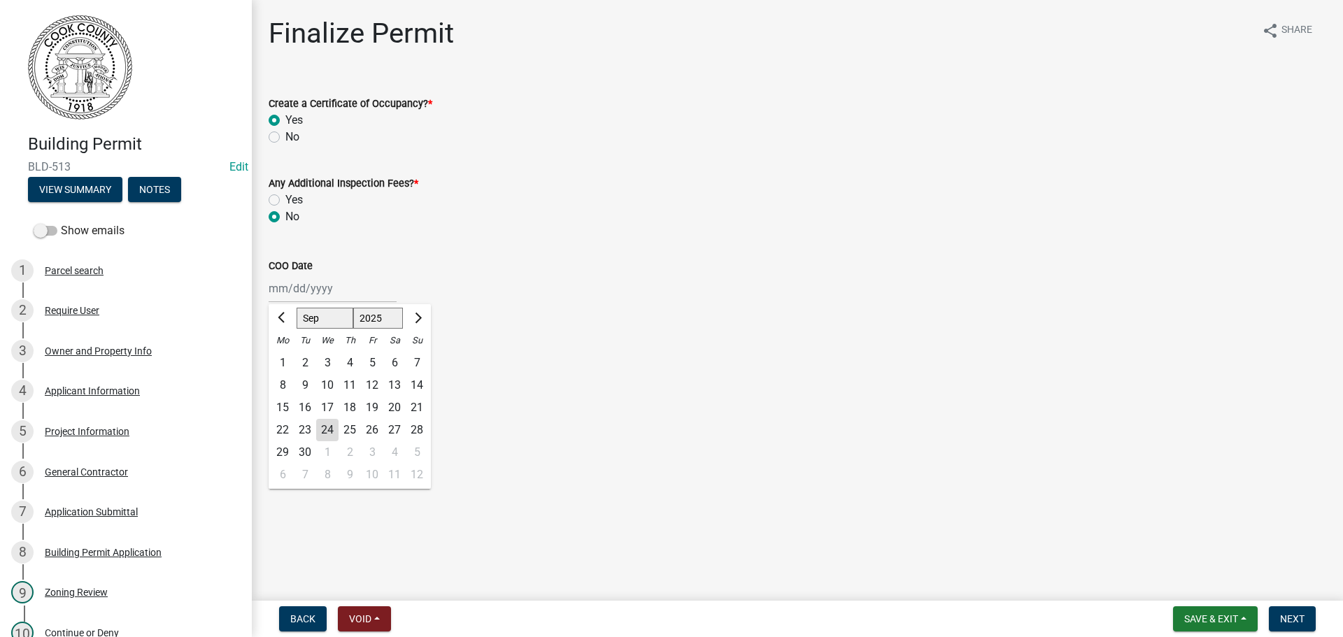
type input "[DATE]"
click at [285, 358] on label "[PERSON_NAME]" at bounding box center [327, 357] width 84 height 17
click at [285, 358] on input "[PERSON_NAME]" at bounding box center [289, 353] width 9 height 9
radio input "true"
click at [1287, 616] on span "Next" at bounding box center [1292, 619] width 24 height 11
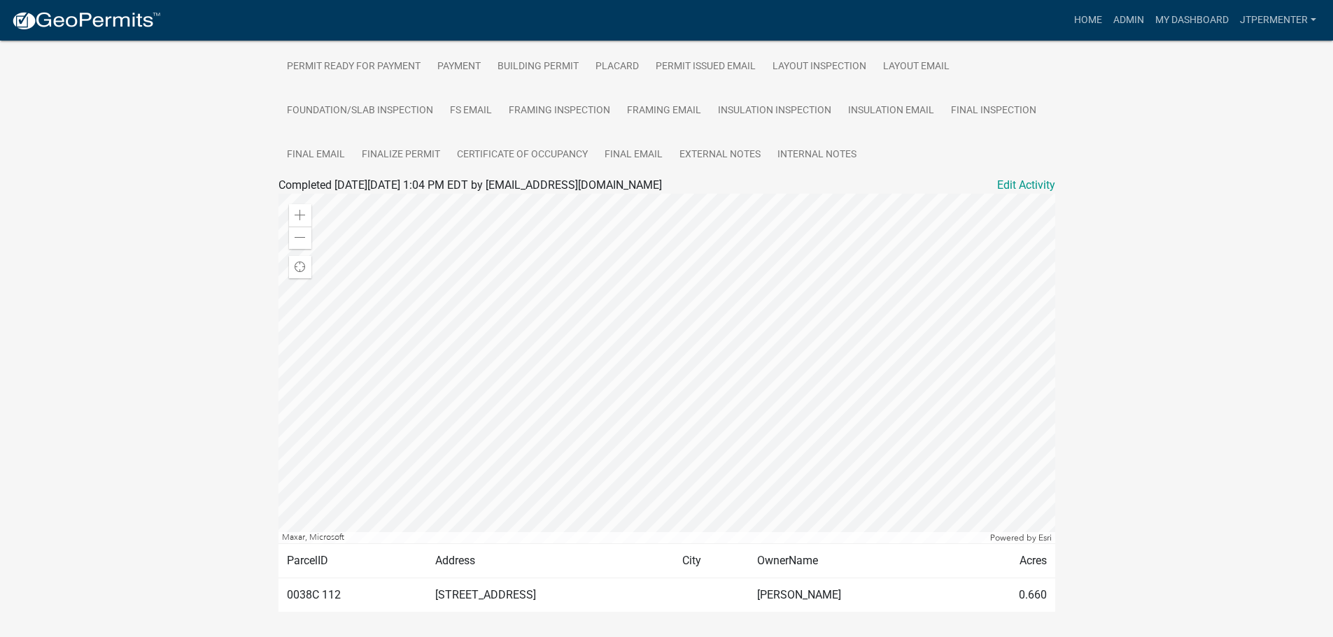
scroll to position [350, 0]
